Goal: Task Accomplishment & Management: Complete application form

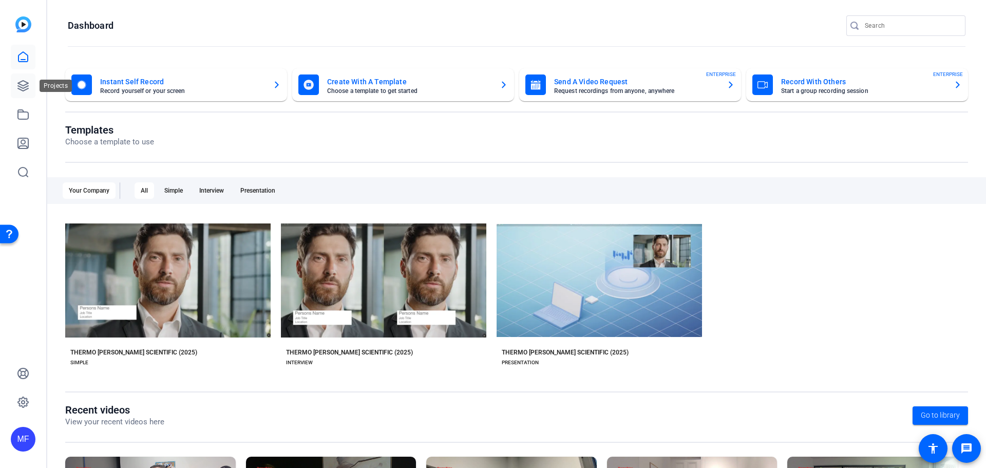
click at [23, 89] on icon at bounding box center [23, 86] width 12 height 12
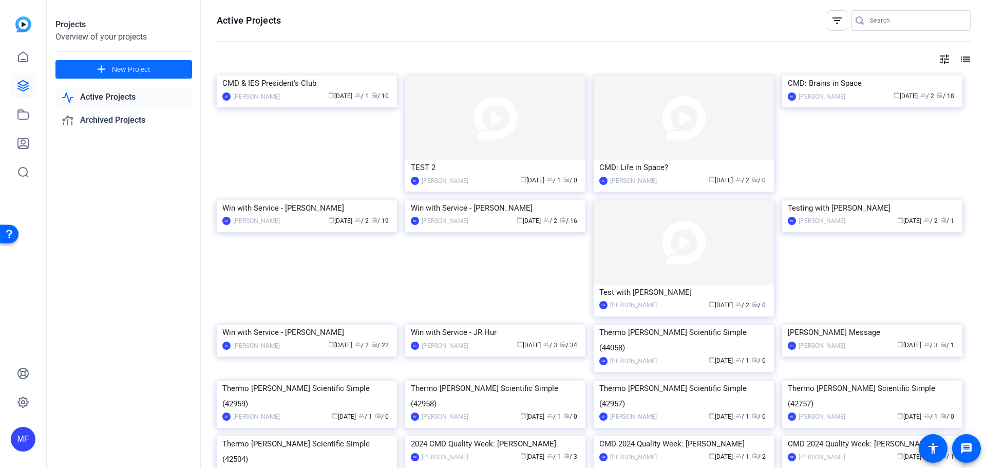
click at [104, 66] on mat-icon "add" at bounding box center [101, 69] width 13 height 13
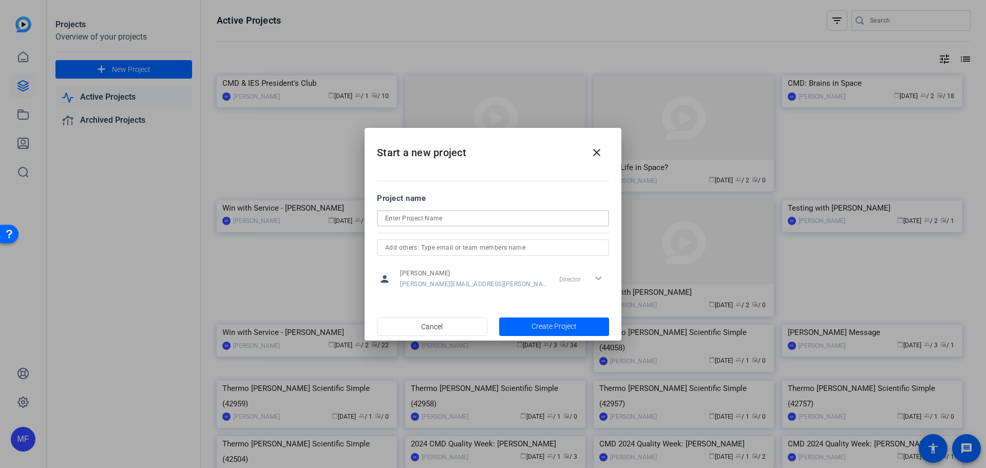
click at [460, 219] on input at bounding box center [493, 218] width 216 height 12
type input "CMD Anniversary [GEOGRAPHIC_DATA]"
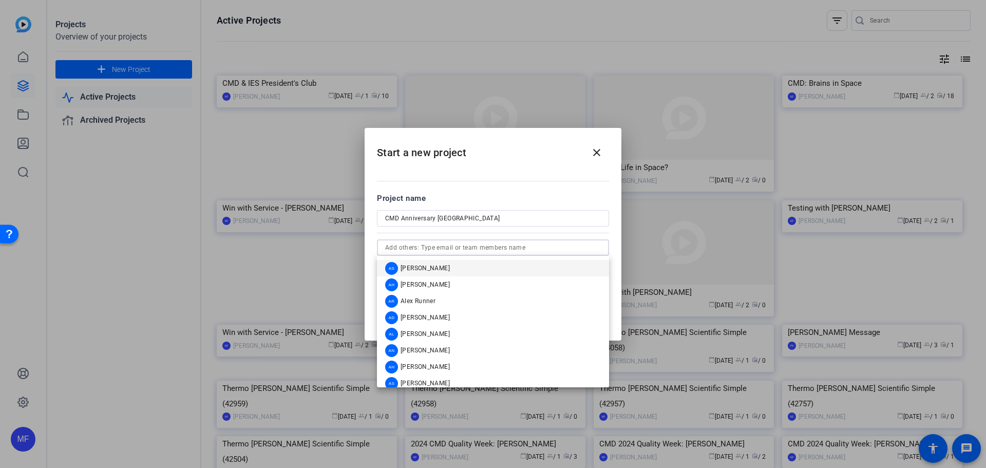
click at [447, 245] on input "text" at bounding box center [493, 247] width 216 height 12
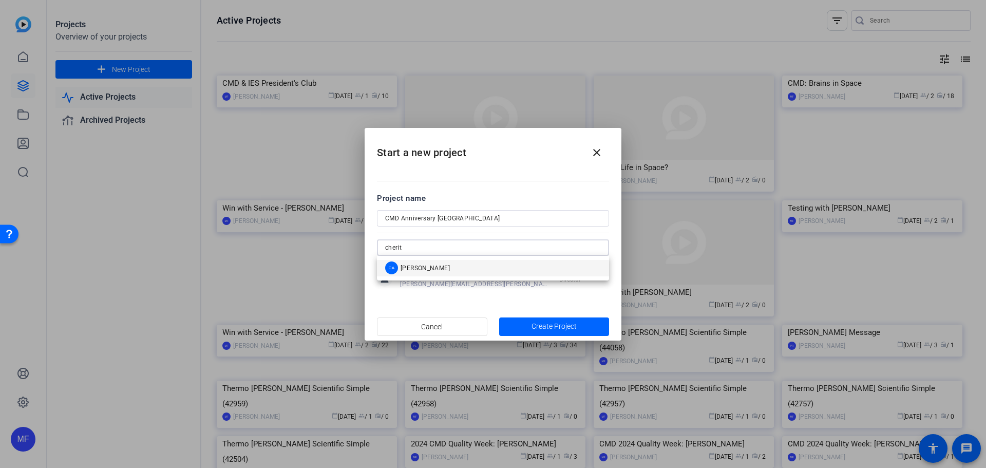
type input "cherit"
click at [443, 266] on mat-option "CA [PERSON_NAME]" at bounding box center [493, 268] width 232 height 16
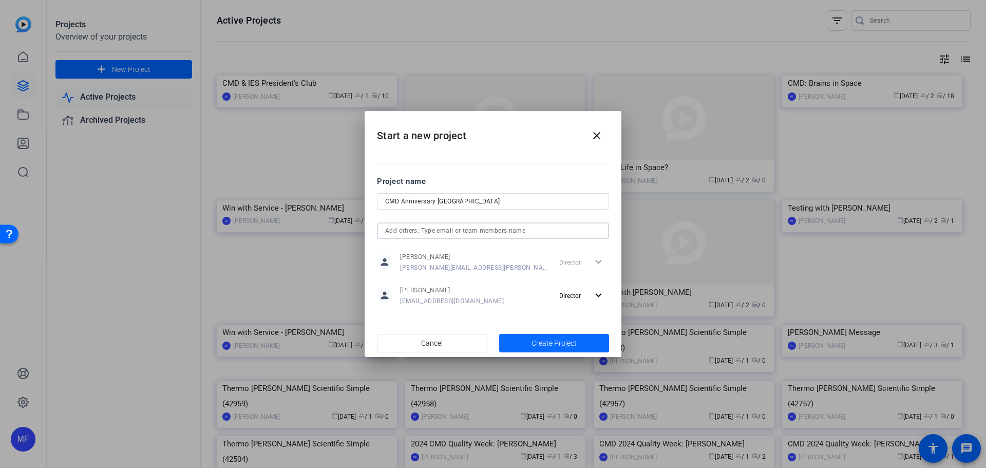
click at [545, 338] on span "Create Project" at bounding box center [553, 343] width 45 height 11
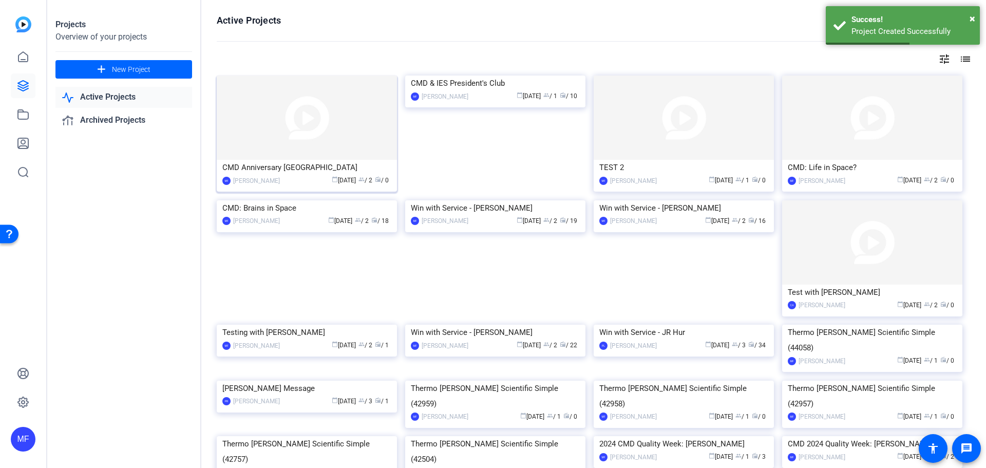
click at [345, 131] on img at bounding box center [307, 117] width 180 height 84
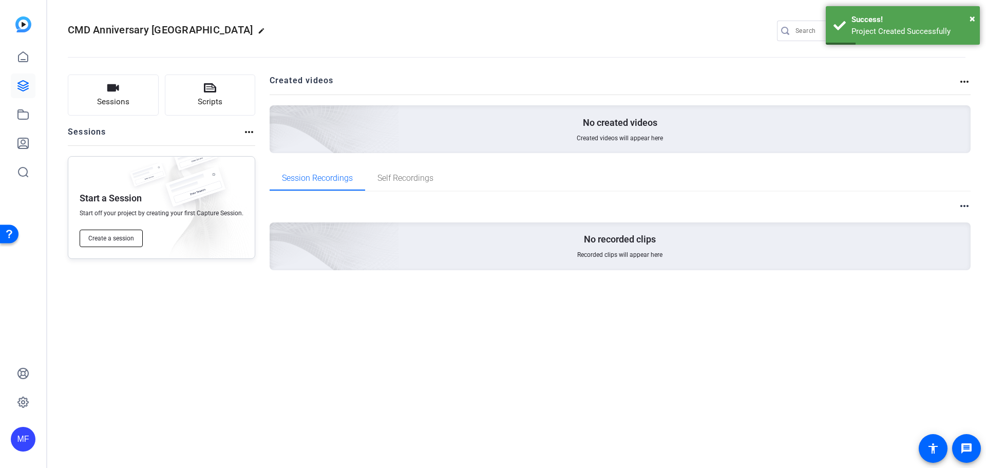
click at [117, 240] on span "Create a session" at bounding box center [111, 238] width 46 height 8
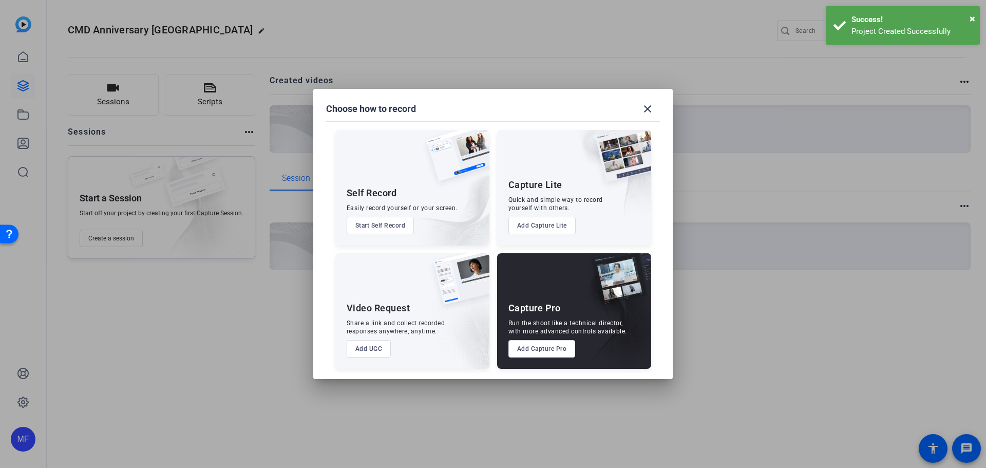
click at [531, 352] on button "Add Capture Pro" at bounding box center [541, 348] width 67 height 17
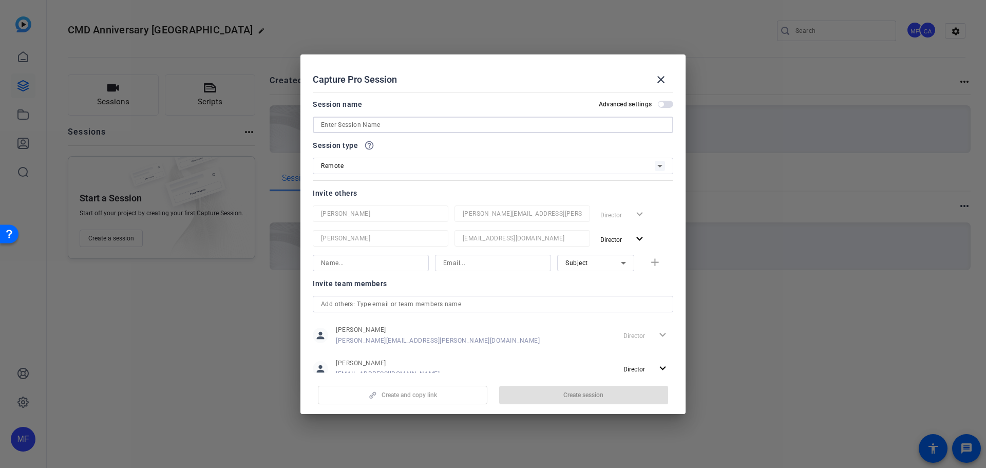
click at [354, 125] on input at bounding box center [493, 125] width 344 height 12
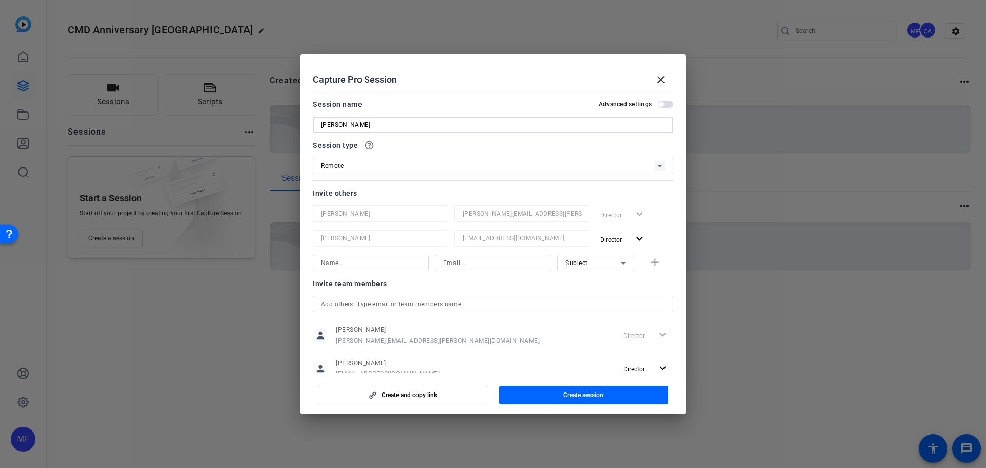
click at [353, 120] on input "[PERSON_NAME]" at bounding box center [493, 125] width 344 height 12
click at [433, 123] on input "[PERSON_NAME]: Orbitrap" at bounding box center [493, 125] width 344 height 12
type input "[PERSON_NAME]: Orbitrap"
click at [495, 260] on input at bounding box center [493, 263] width 100 height 12
paste input "[PERSON_NAME][EMAIL_ADDRESS][DOMAIN_NAME]"
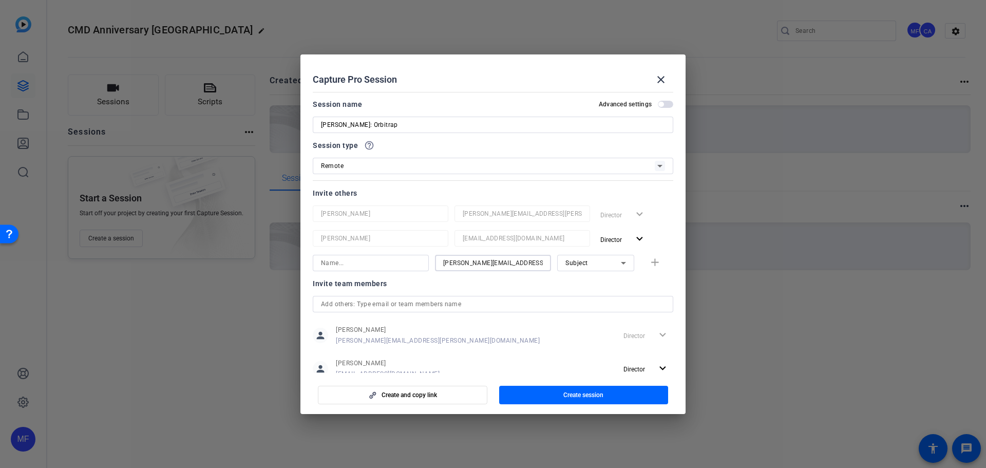
scroll to position [0, 15]
type input "[PERSON_NAME][EMAIL_ADDRESS][DOMAIN_NAME]"
click at [399, 264] on input at bounding box center [371, 263] width 100 height 12
type input "[PERSON_NAME]"
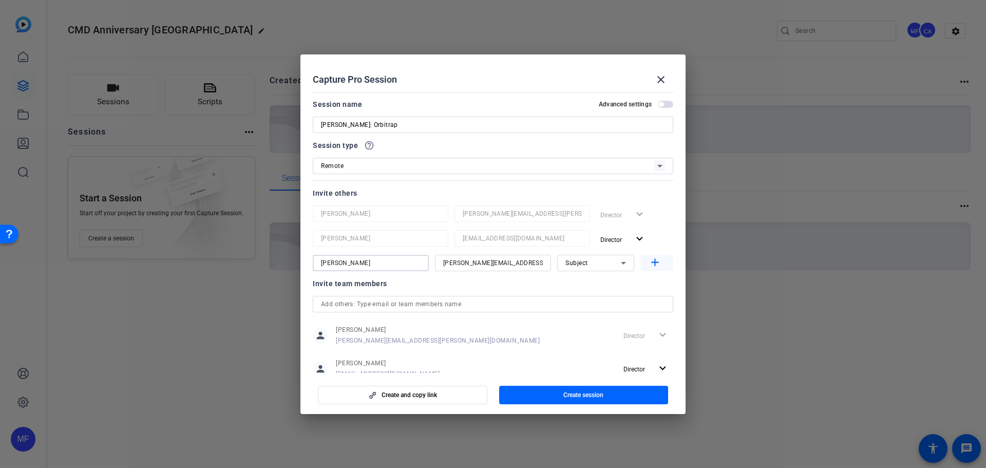
click at [641, 262] on span "button" at bounding box center [656, 262] width 33 height 25
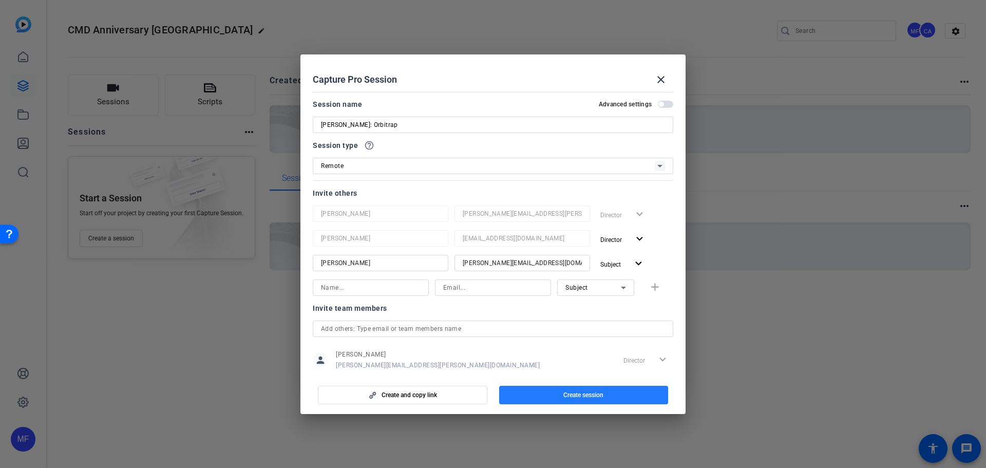
click at [563, 393] on span "Create session" at bounding box center [583, 395] width 40 height 8
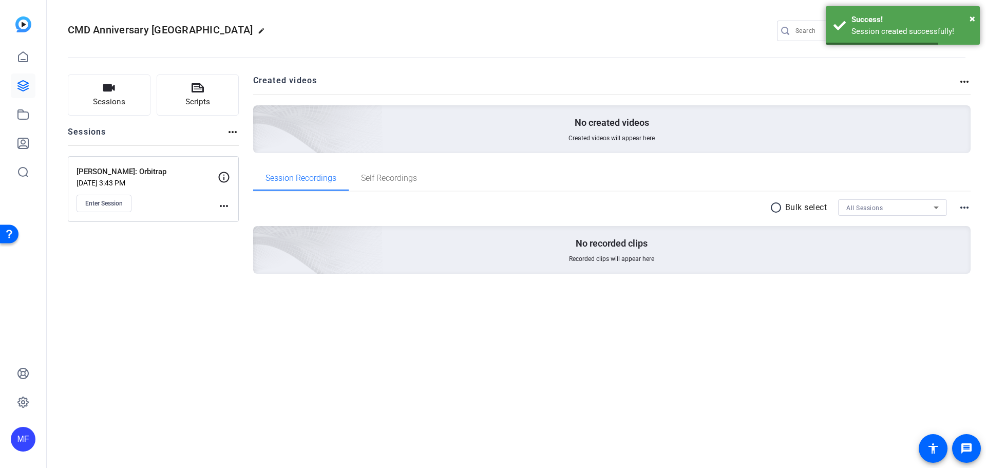
click at [221, 209] on mat-icon "more_horiz" at bounding box center [224, 206] width 12 height 12
click at [230, 220] on span "Edit Session" at bounding box center [249, 221] width 47 height 12
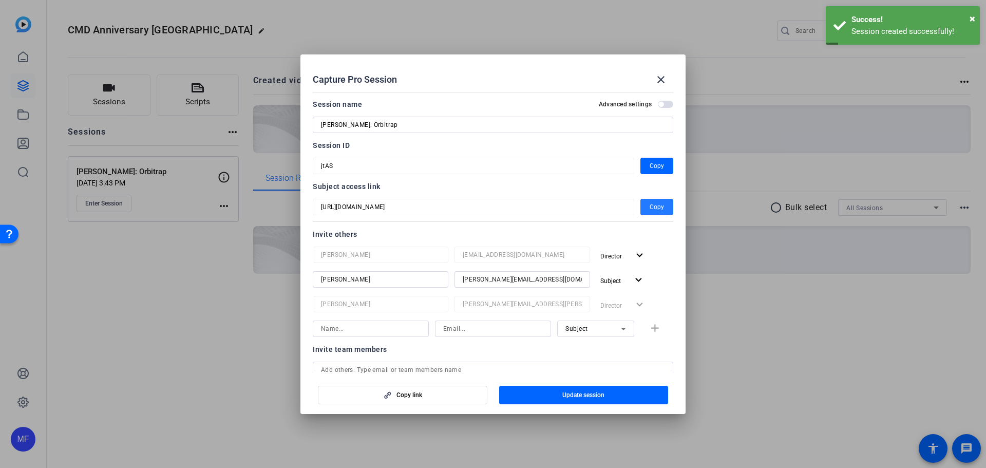
click at [652, 209] on span "Copy" at bounding box center [656, 207] width 14 height 12
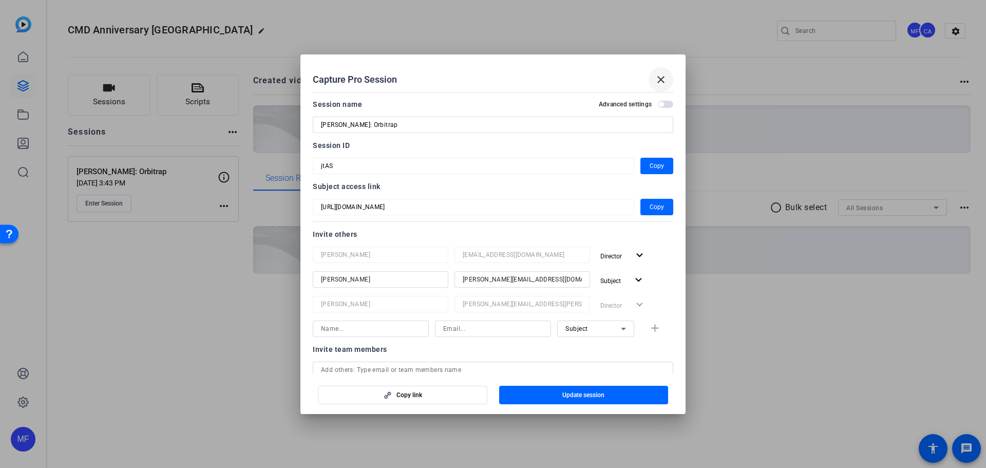
click at [665, 71] on span at bounding box center [660, 79] width 25 height 25
